Goal: Information Seeking & Learning: Find specific fact

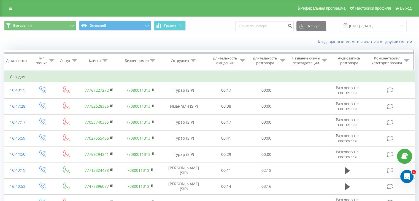
click at [192, 59] on icon at bounding box center [192, 60] width 5 height 3
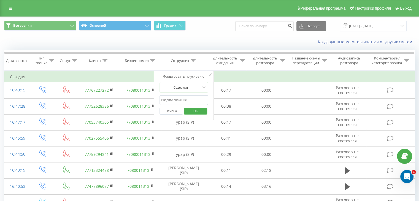
click at [189, 97] on input "text" at bounding box center [183, 100] width 48 height 10
type input "динара"
click at [191, 110] on span "OK" at bounding box center [195, 110] width 15 height 9
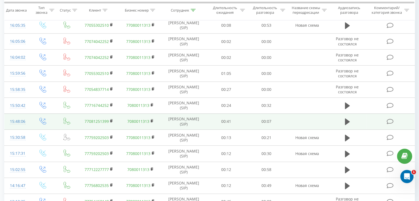
scroll to position [301, 0]
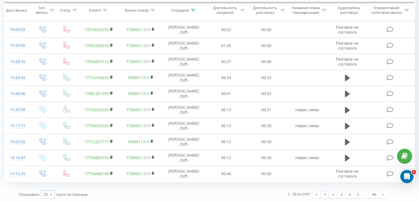
click at [51, 193] on icon at bounding box center [51, 194] width 8 height 11
click at [52, 184] on div "100" at bounding box center [47, 186] width 13 height 8
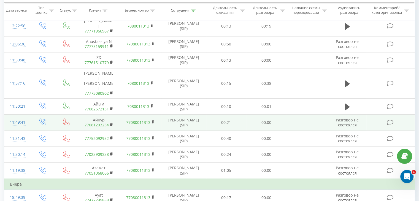
scroll to position [603, 0]
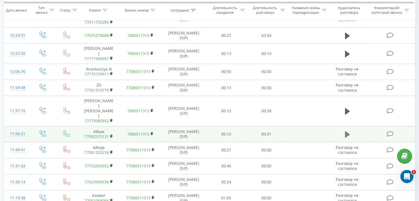
click at [347, 131] on icon at bounding box center [347, 134] width 5 height 7
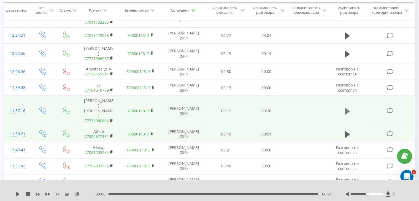
click at [344, 107] on button at bounding box center [347, 111] width 8 height 8
drag, startPoint x: 367, startPoint y: 195, endPoint x: 386, endPoint y: 195, distance: 19.3
click at [386, 195] on div at bounding box center [370, 194] width 51 height 6
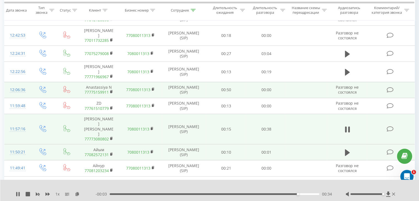
scroll to position [576, 0]
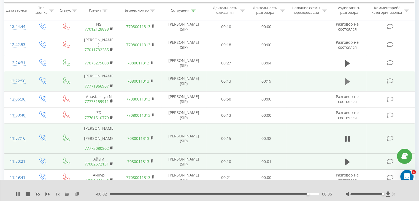
click at [345, 78] on icon at bounding box center [347, 81] width 5 height 7
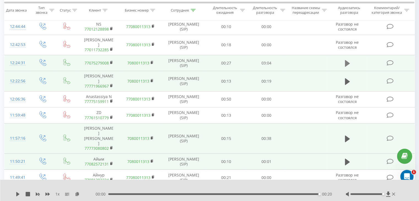
click at [346, 59] on icon at bounding box center [347, 63] width 5 height 8
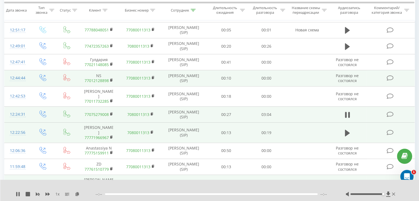
scroll to position [521, 0]
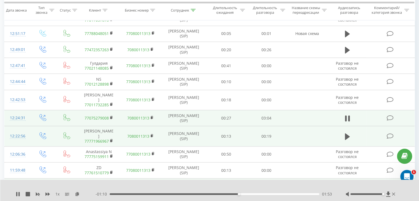
click at [57, 194] on span "1 x" at bounding box center [57, 194] width 4 height 6
click at [58, 195] on span "1 x" at bounding box center [57, 194] width 4 height 6
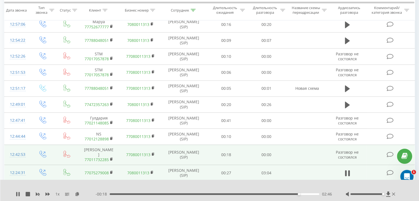
scroll to position [438, 0]
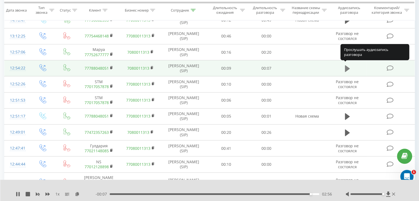
click at [346, 67] on icon at bounding box center [347, 68] width 5 height 7
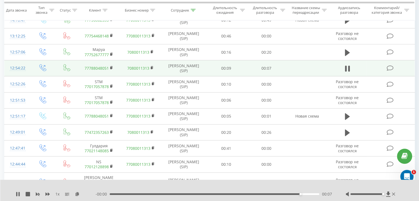
scroll to position [411, 0]
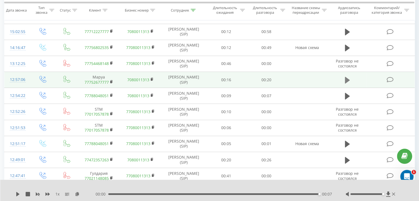
click at [346, 76] on icon at bounding box center [347, 79] width 5 height 7
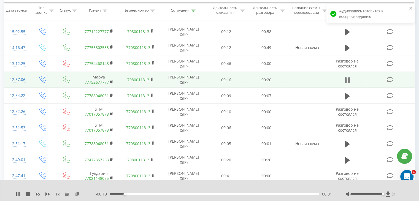
click at [347, 78] on icon at bounding box center [347, 80] width 5 height 8
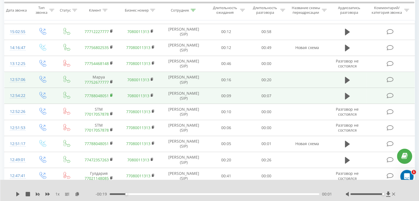
click at [111, 94] on rect at bounding box center [111, 95] width 2 height 2
click at [346, 98] on icon at bounding box center [347, 96] width 5 height 8
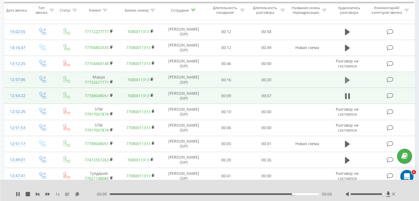
click at [343, 78] on button at bounding box center [347, 80] width 8 height 8
click at [110, 81] on rect at bounding box center [111, 82] width 2 height 2
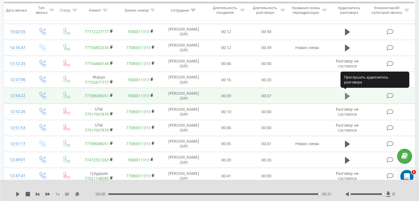
click at [348, 94] on icon at bounding box center [347, 96] width 5 height 7
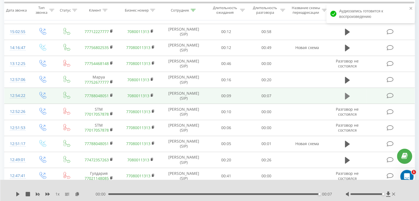
click at [349, 96] on button at bounding box center [347, 96] width 8 height 8
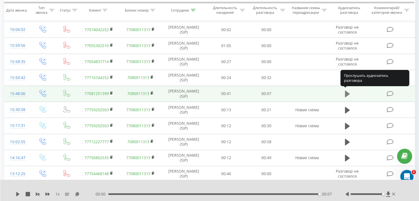
click at [347, 91] on icon at bounding box center [347, 94] width 5 height 7
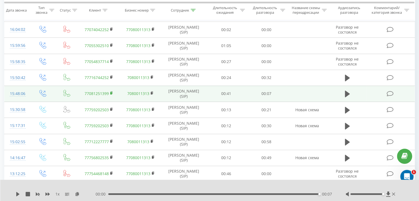
click at [111, 92] on rect at bounding box center [111, 93] width 2 height 2
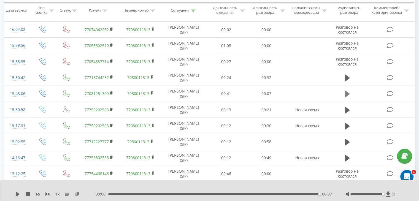
click at [348, 96] on icon at bounding box center [347, 94] width 5 height 8
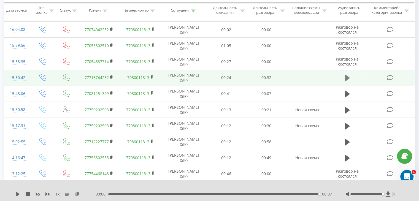
click at [347, 75] on icon at bounding box center [347, 78] width 5 height 7
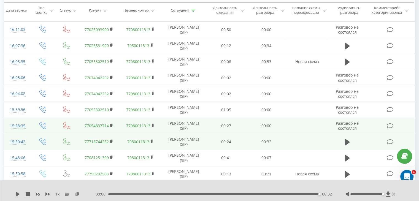
scroll to position [246, 0]
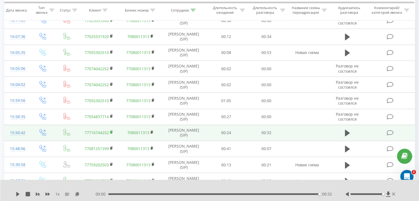
click at [111, 130] on icon at bounding box center [111, 131] width 2 height 2
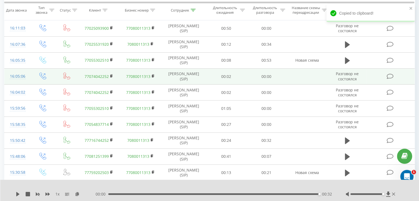
scroll to position [218, 0]
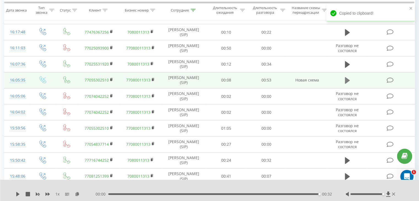
click at [350, 82] on button at bounding box center [347, 80] width 8 height 8
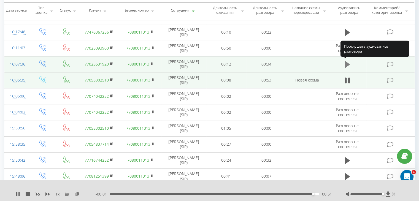
click at [345, 64] on icon at bounding box center [347, 64] width 5 height 7
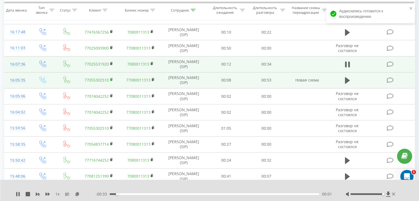
click at [112, 78] on icon at bounding box center [111, 79] width 2 height 2
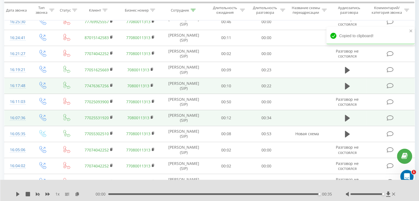
scroll to position [163, 0]
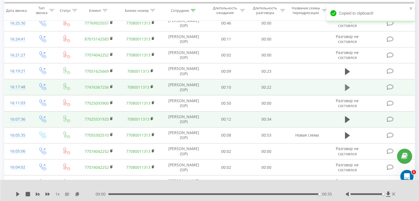
click at [348, 90] on icon at bounding box center [347, 88] width 5 height 8
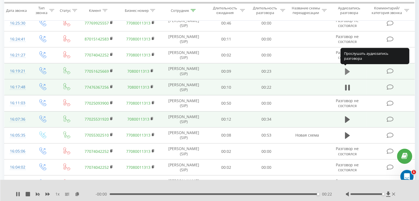
click at [347, 70] on icon at bounding box center [347, 71] width 5 height 7
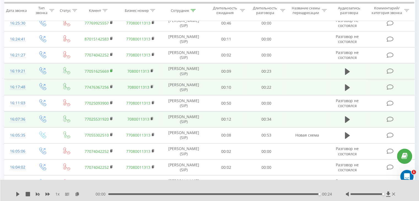
click at [111, 70] on rect at bounding box center [111, 71] width 2 height 2
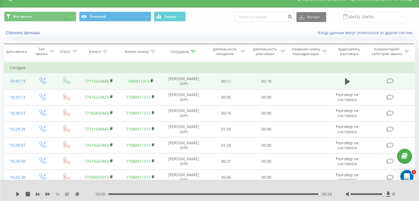
scroll to position [0, 0]
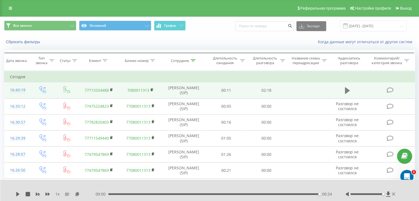
click at [345, 89] on icon at bounding box center [347, 90] width 5 height 7
click at [111, 88] on icon at bounding box center [111, 90] width 3 height 4
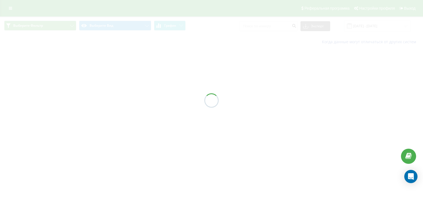
click at [269, 89] on div at bounding box center [211, 100] width 423 height 201
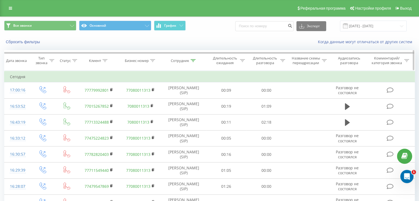
click at [194, 61] on div at bounding box center [192, 60] width 5 height 5
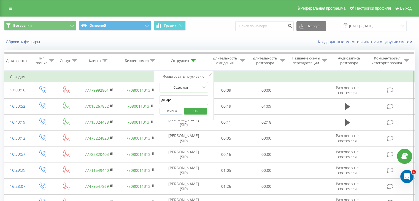
click at [187, 98] on input "динара" at bounding box center [183, 100] width 48 height 10
click at [195, 108] on span "OK" at bounding box center [195, 110] width 15 height 9
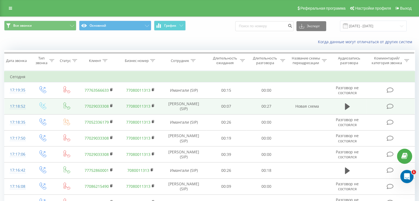
scroll to position [55, 0]
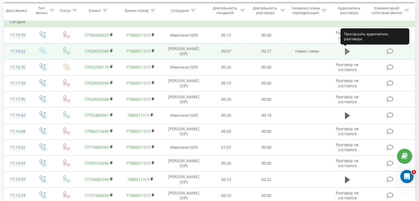
click at [346, 51] on icon at bounding box center [347, 51] width 5 height 7
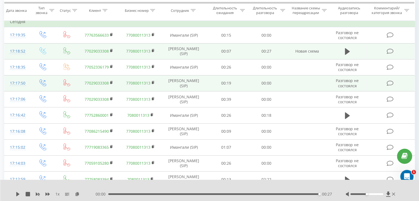
scroll to position [83, 0]
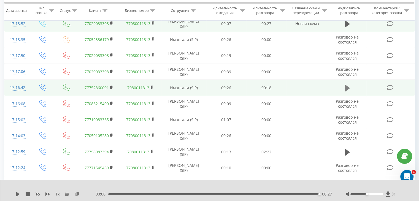
click at [347, 91] on icon at bounding box center [347, 88] width 5 height 8
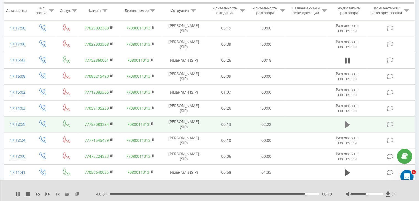
click at [347, 123] on icon at bounding box center [347, 124] width 5 height 7
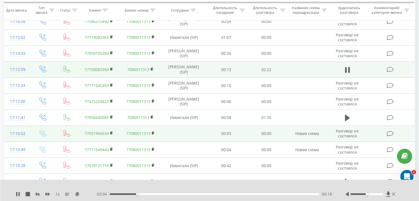
scroll to position [165, 0]
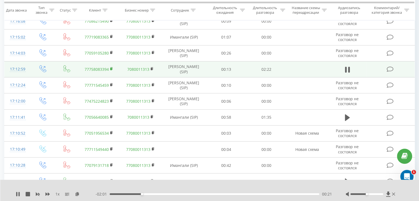
click at [112, 68] on icon at bounding box center [111, 68] width 2 height 2
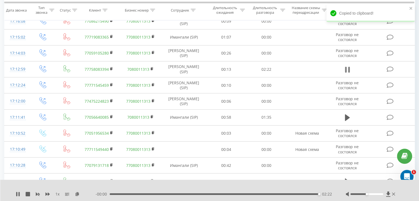
click at [346, 68] on icon at bounding box center [346, 70] width 2 height 6
